Goal: Task Accomplishment & Management: Complete application form

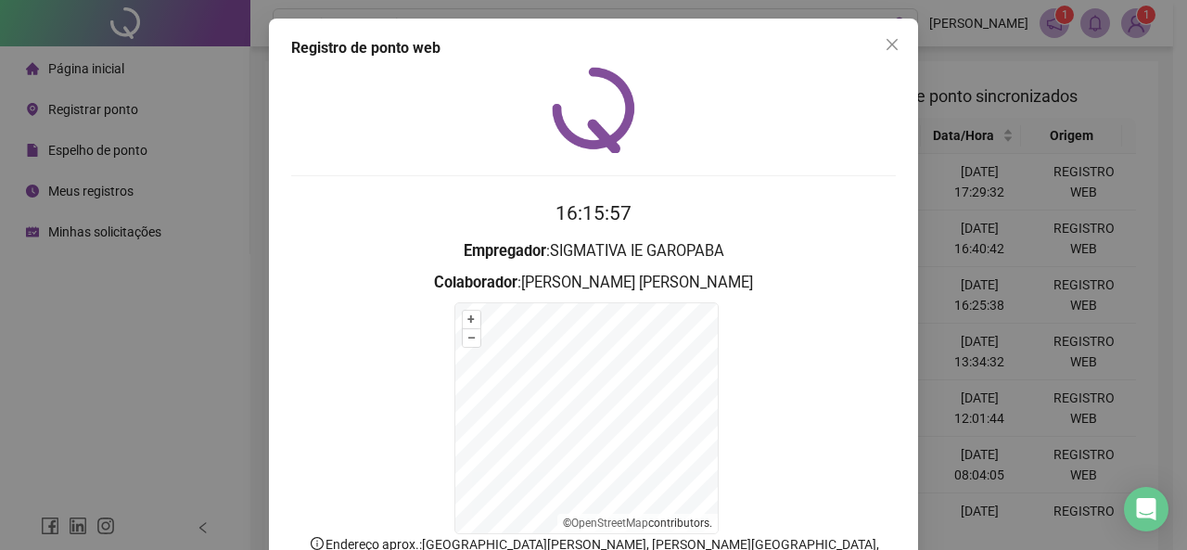
scroll to position [128, 0]
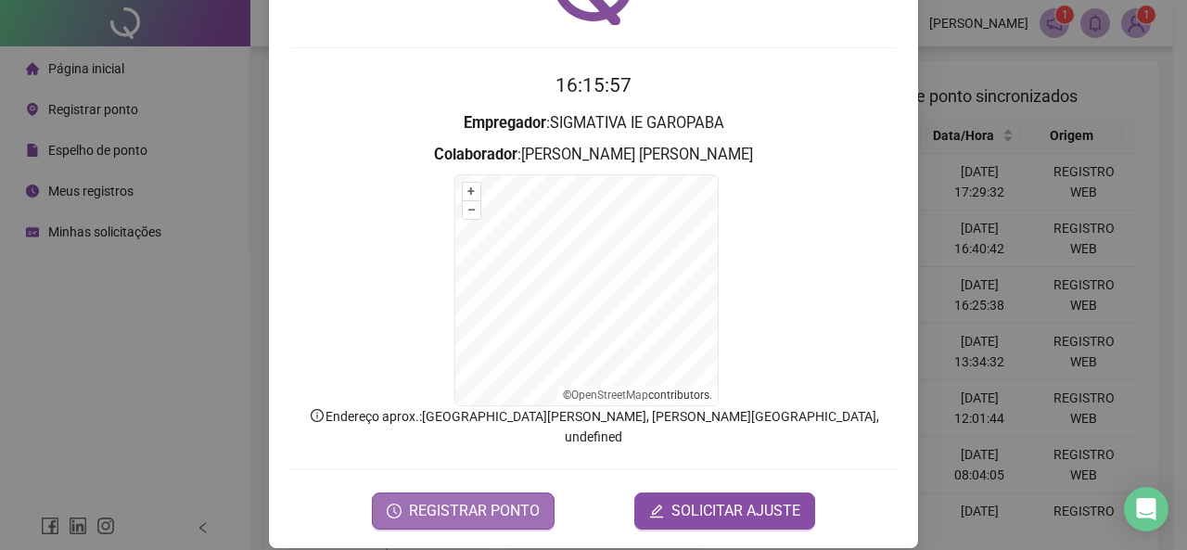
click at [491, 500] on span "REGISTRAR PONTO" at bounding box center [474, 511] width 131 height 22
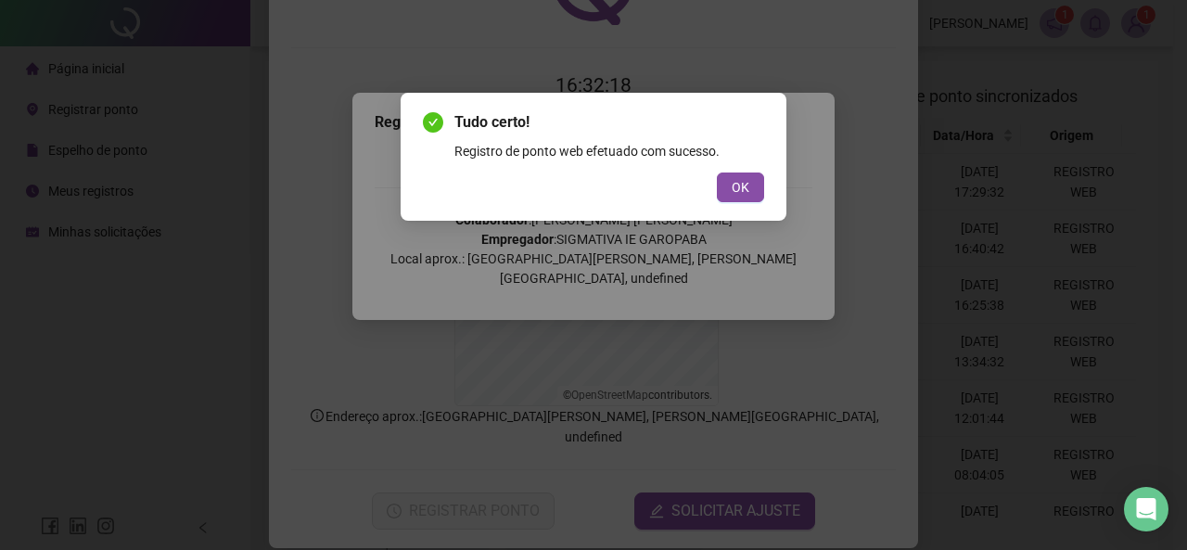
click at [717, 172] on button "OK" at bounding box center [740, 187] width 47 height 30
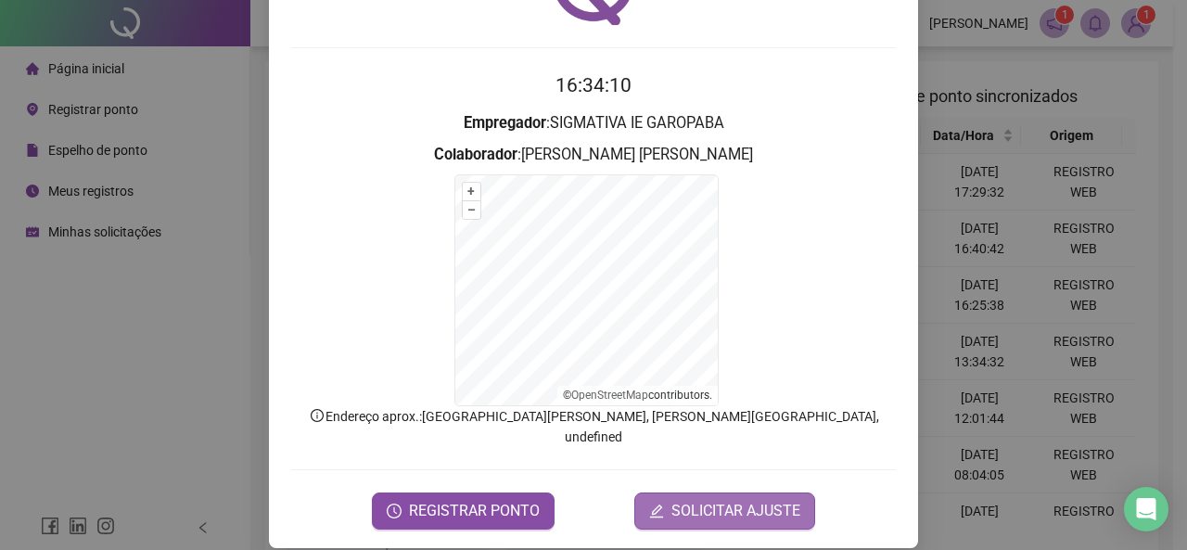
click at [694, 500] on span "SOLICITAR AJUSTE" at bounding box center [735, 511] width 129 height 22
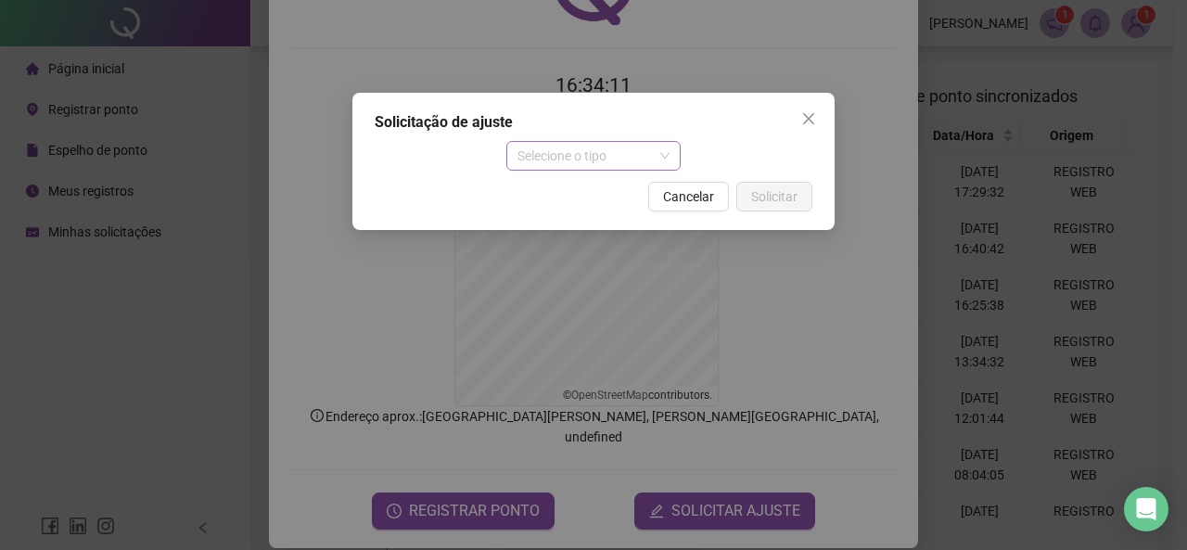
click at [531, 157] on span "Selecione o tipo" at bounding box center [593, 156] width 153 height 28
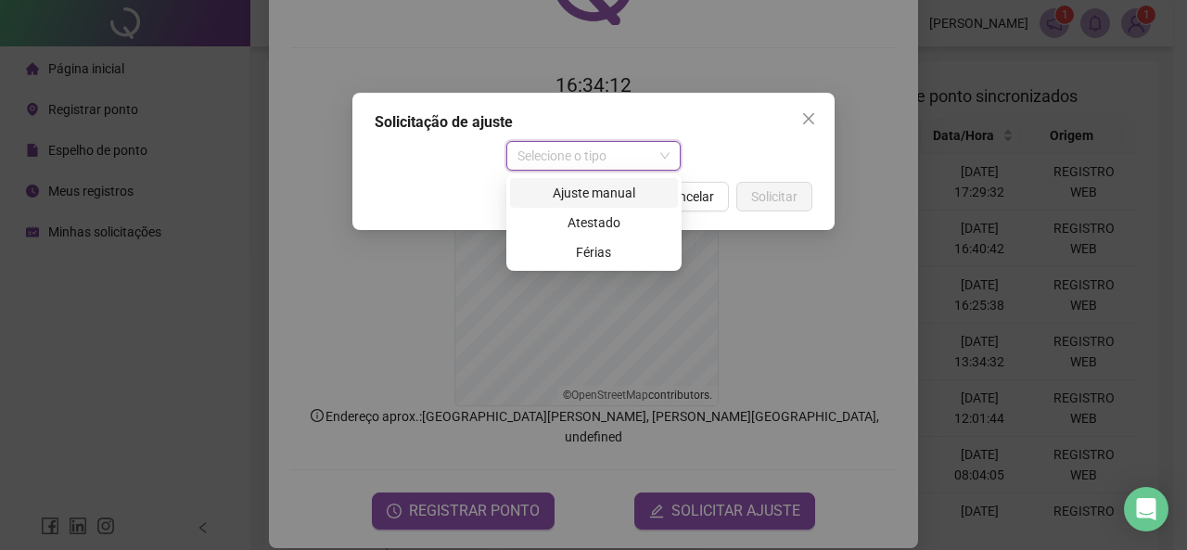
click at [608, 185] on div "Ajuste manual" at bounding box center [594, 193] width 146 height 20
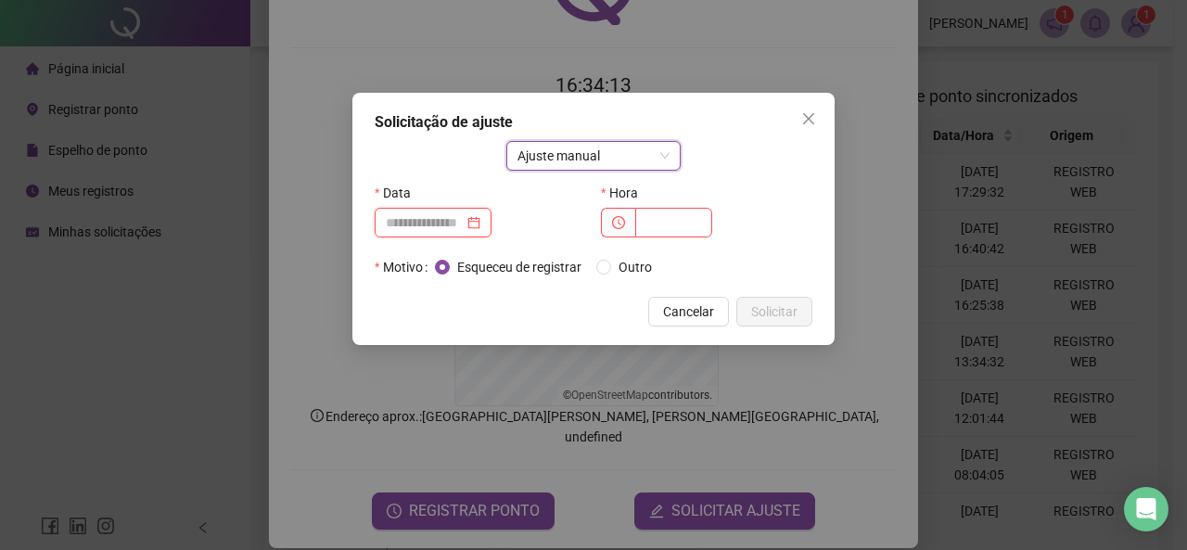
click at [464, 223] on input at bounding box center [425, 222] width 78 height 20
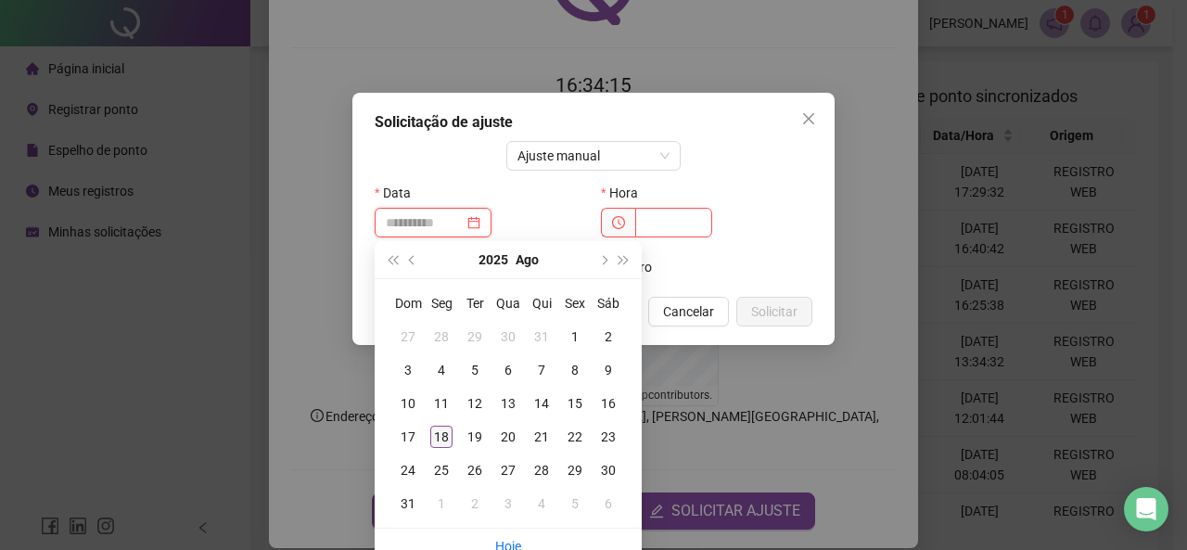
type input "**********"
click at [428, 444] on td "18" at bounding box center [441, 436] width 33 height 33
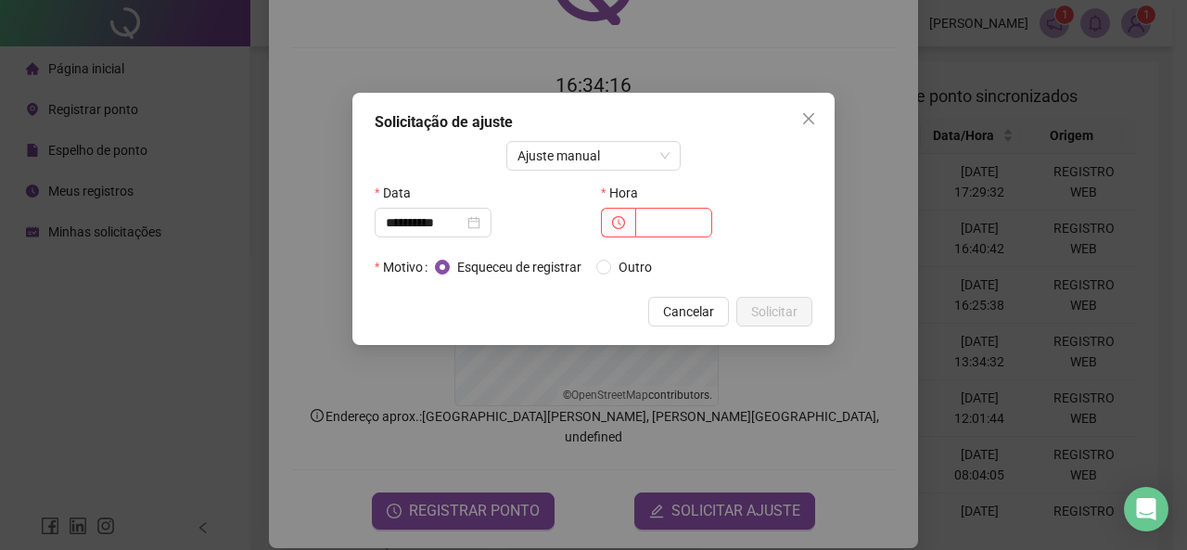
click at [675, 237] on div "Hora" at bounding box center [706, 215] width 226 height 74
click at [677, 235] on input "text" at bounding box center [673, 223] width 77 height 30
type input "*****"
click at [778, 310] on span "Solicitar" at bounding box center [774, 311] width 46 height 20
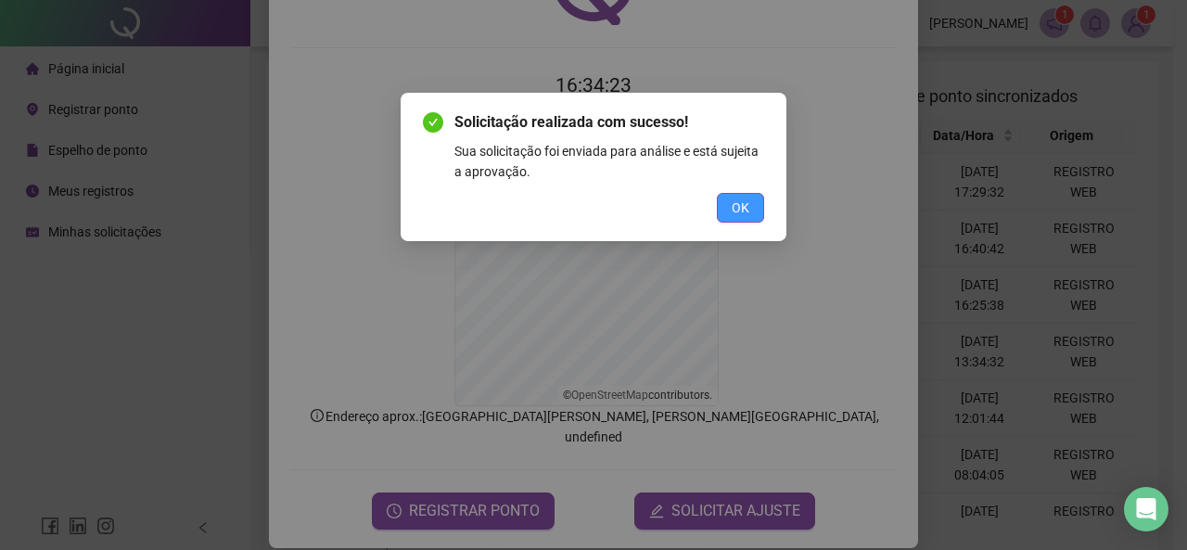
click at [727, 216] on button "OK" at bounding box center [740, 208] width 47 height 30
